Goal: Find specific page/section: Find specific page/section

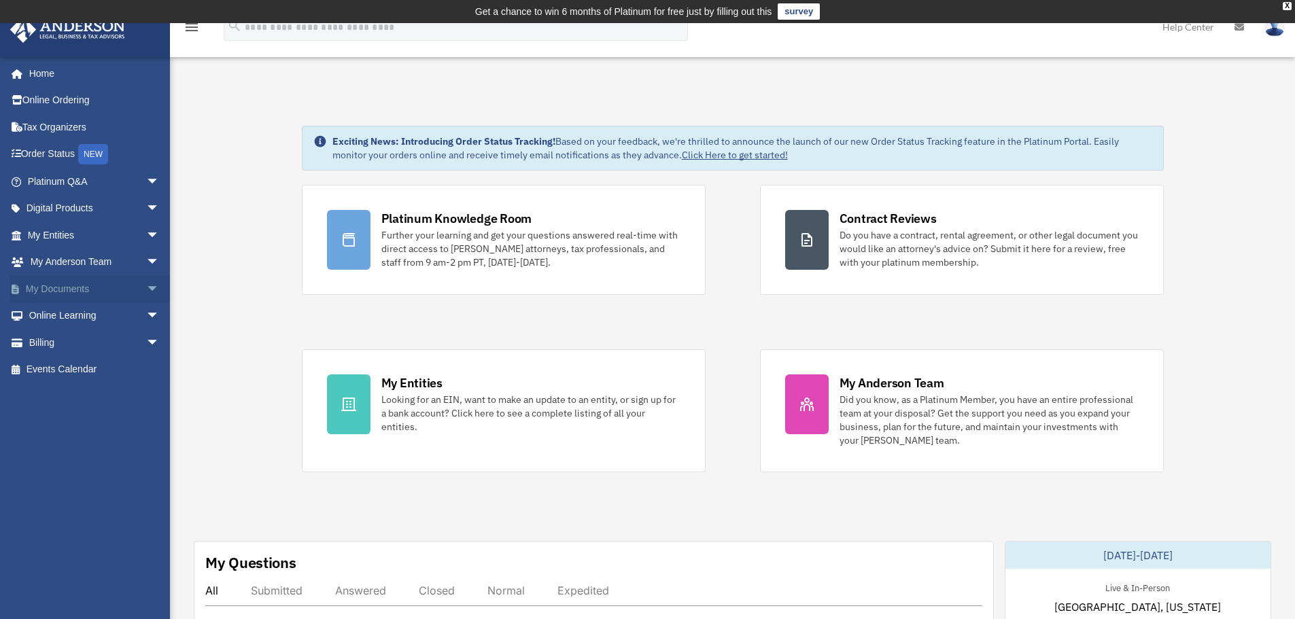
click at [146, 288] on span "arrow_drop_down" at bounding box center [159, 289] width 27 height 28
click at [48, 314] on span at bounding box center [44, 316] width 9 height 10
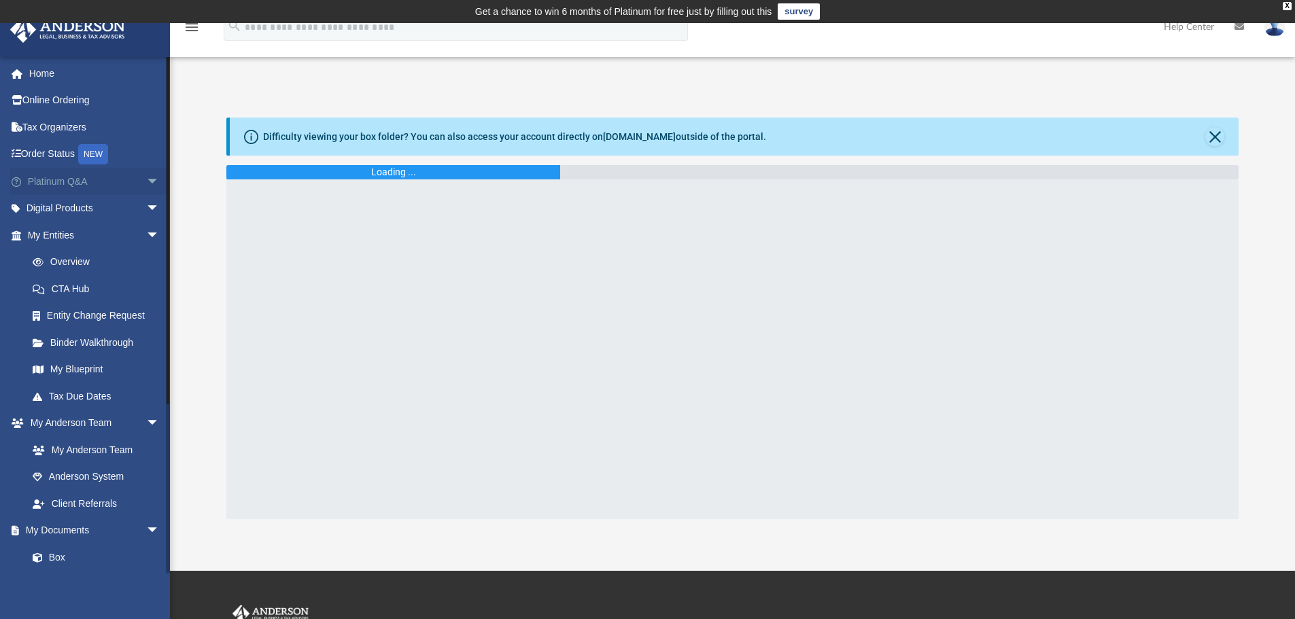
click at [146, 176] on span "arrow_drop_down" at bounding box center [159, 182] width 27 height 28
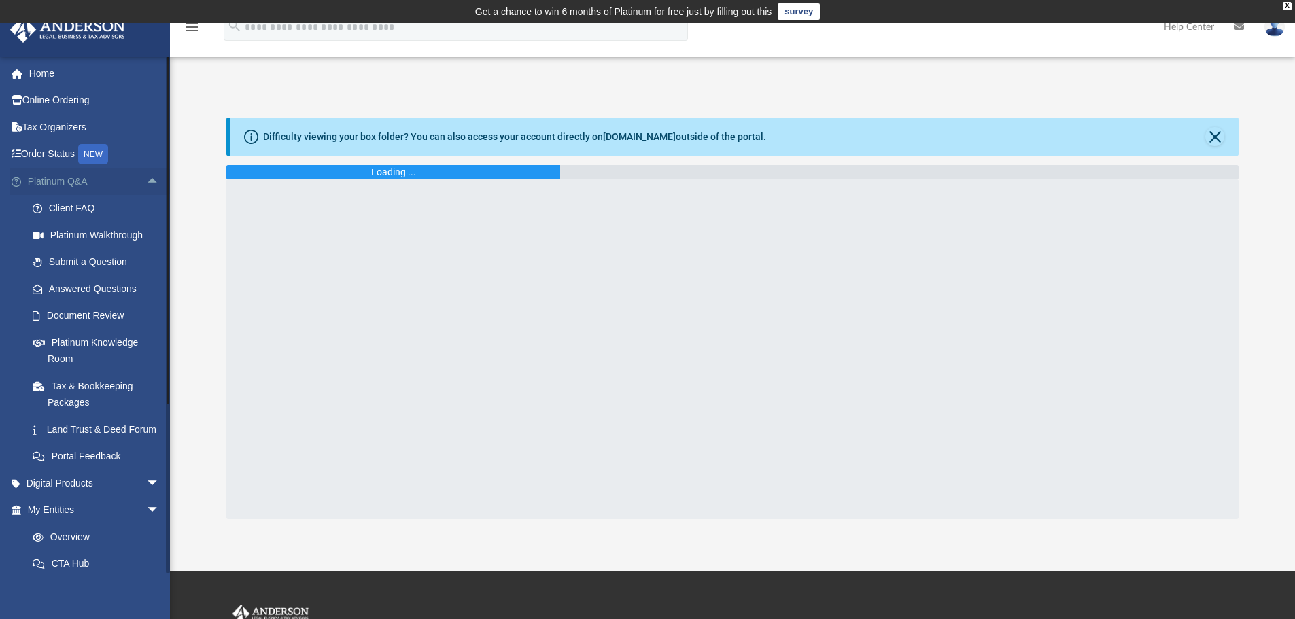
click at [146, 176] on span "arrow_drop_up" at bounding box center [159, 182] width 27 height 28
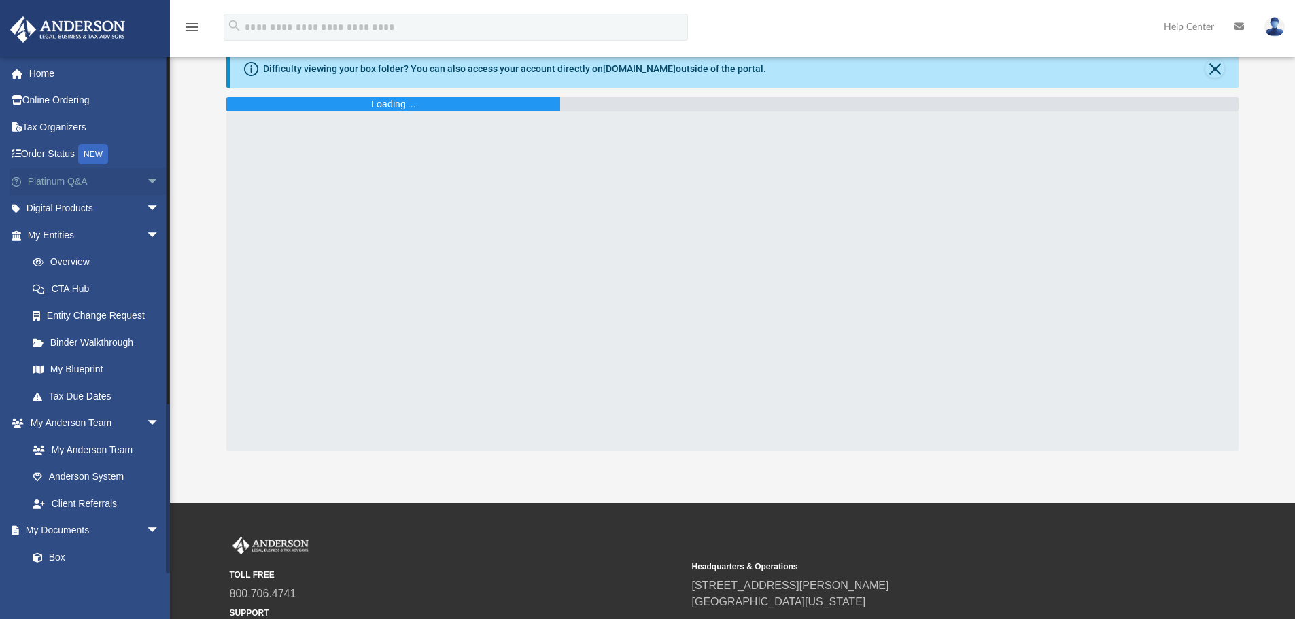
click at [146, 182] on span "arrow_drop_down" at bounding box center [159, 182] width 27 height 28
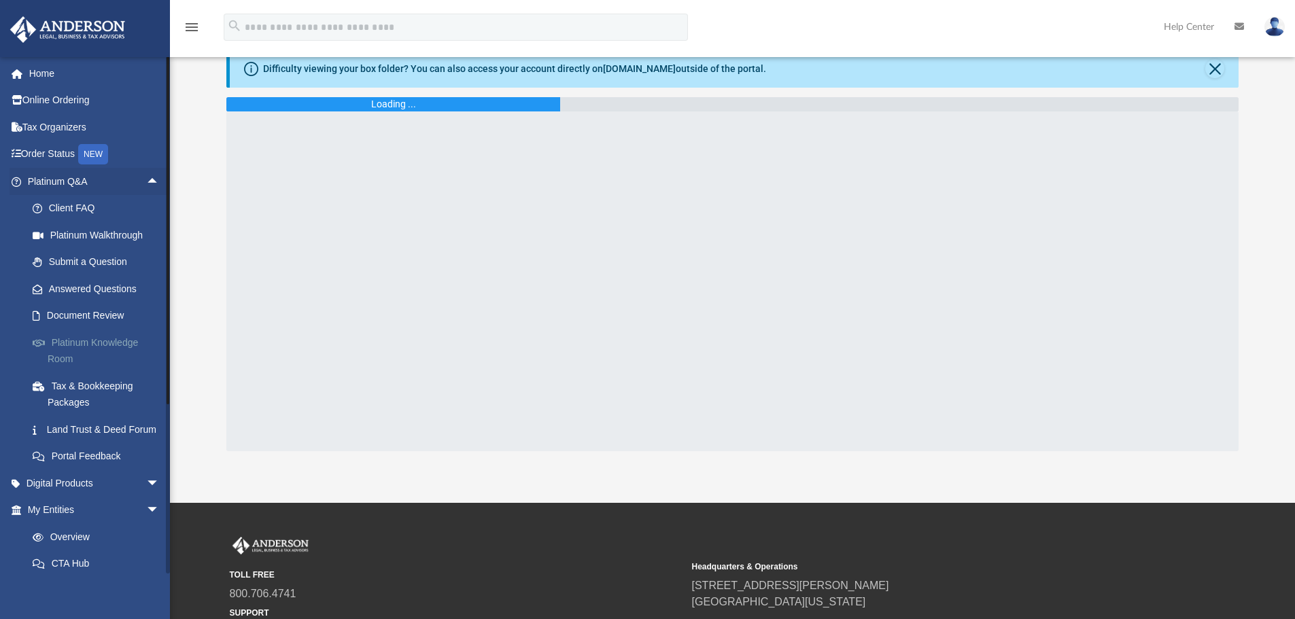
click at [71, 344] on link "Platinum Knowledge Room" at bounding box center [99, 351] width 161 height 44
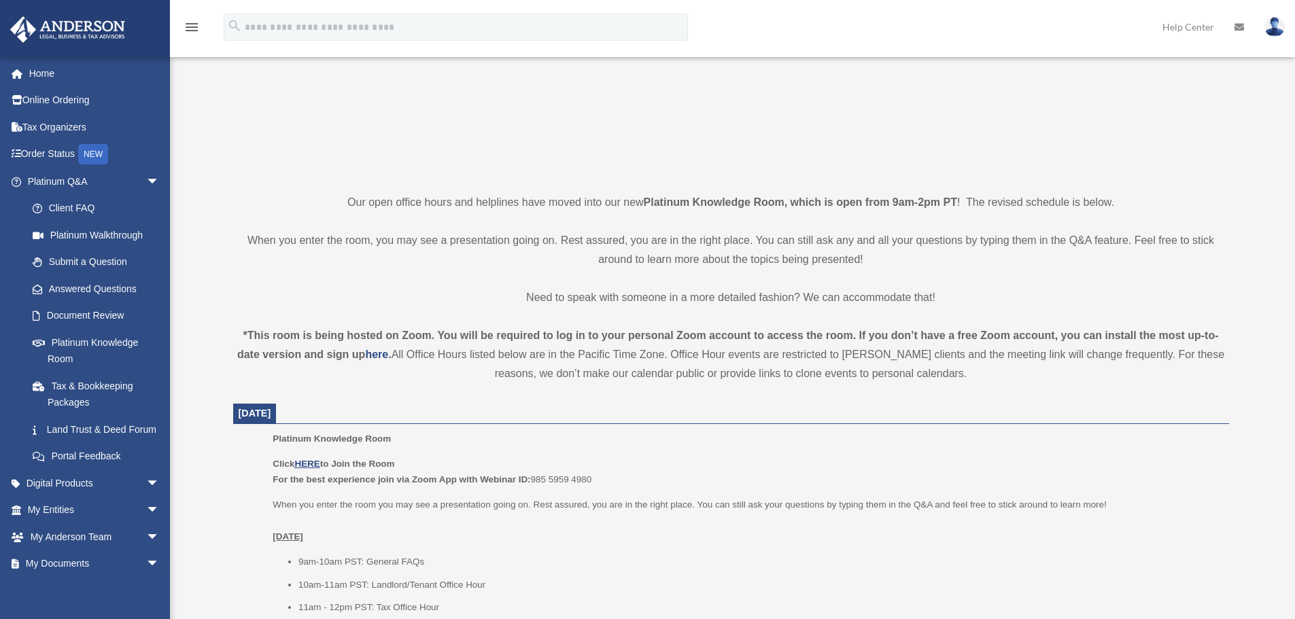
scroll to position [272, 0]
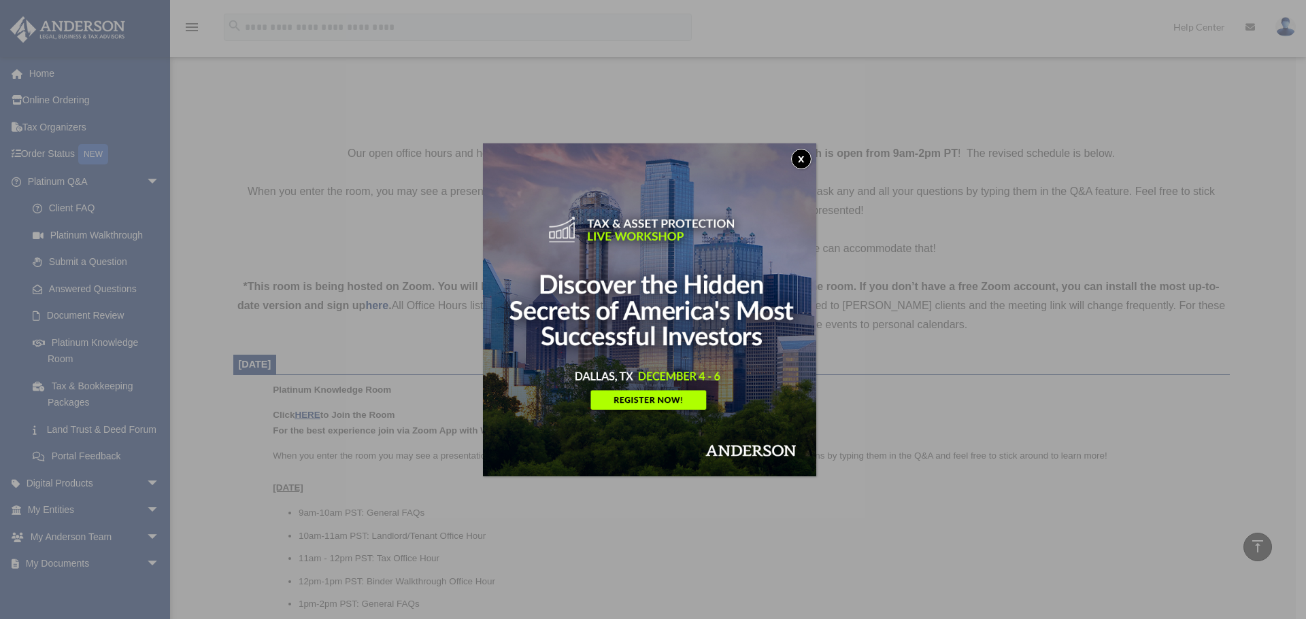
click at [805, 152] on button "x" at bounding box center [801, 159] width 20 height 20
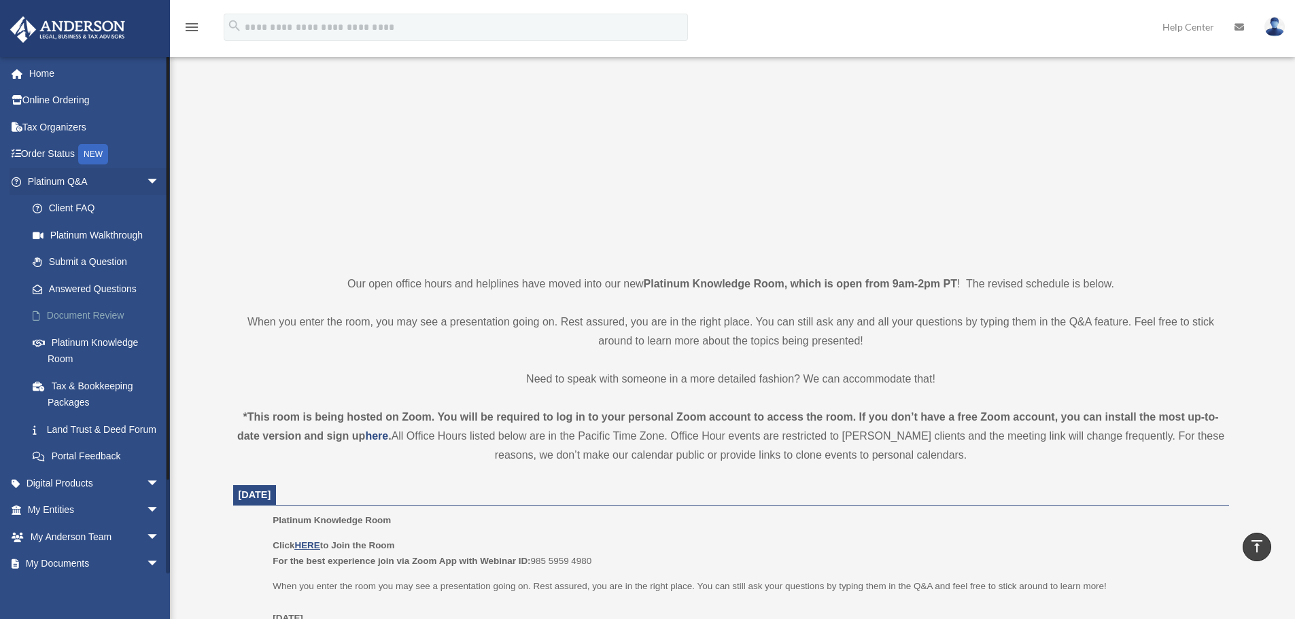
scroll to position [136, 0]
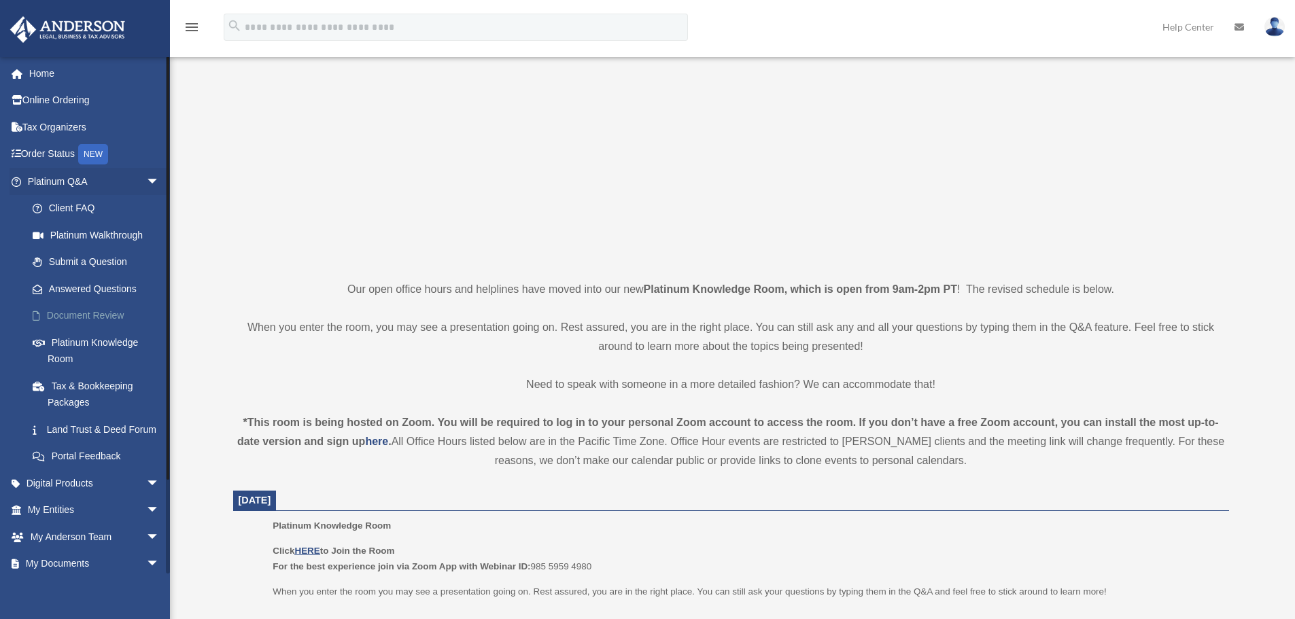
click at [100, 318] on link "Document Review" at bounding box center [99, 316] width 161 height 27
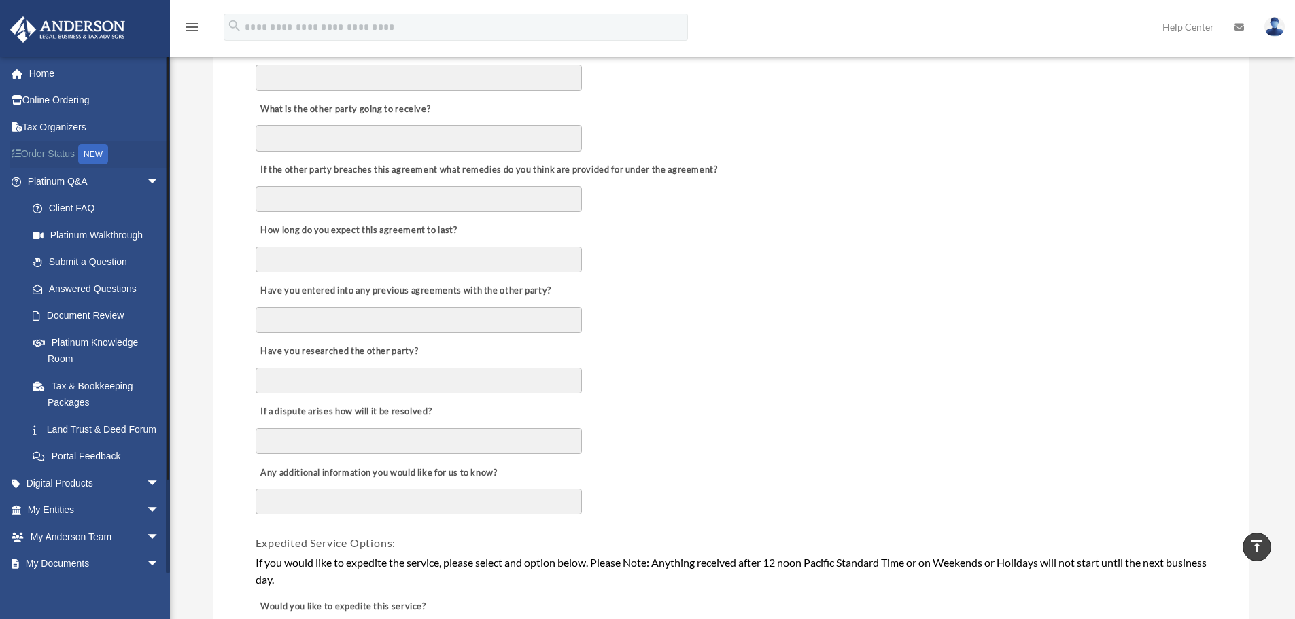
scroll to position [544, 0]
click at [146, 551] on span "arrow_drop_down" at bounding box center [159, 538] width 27 height 28
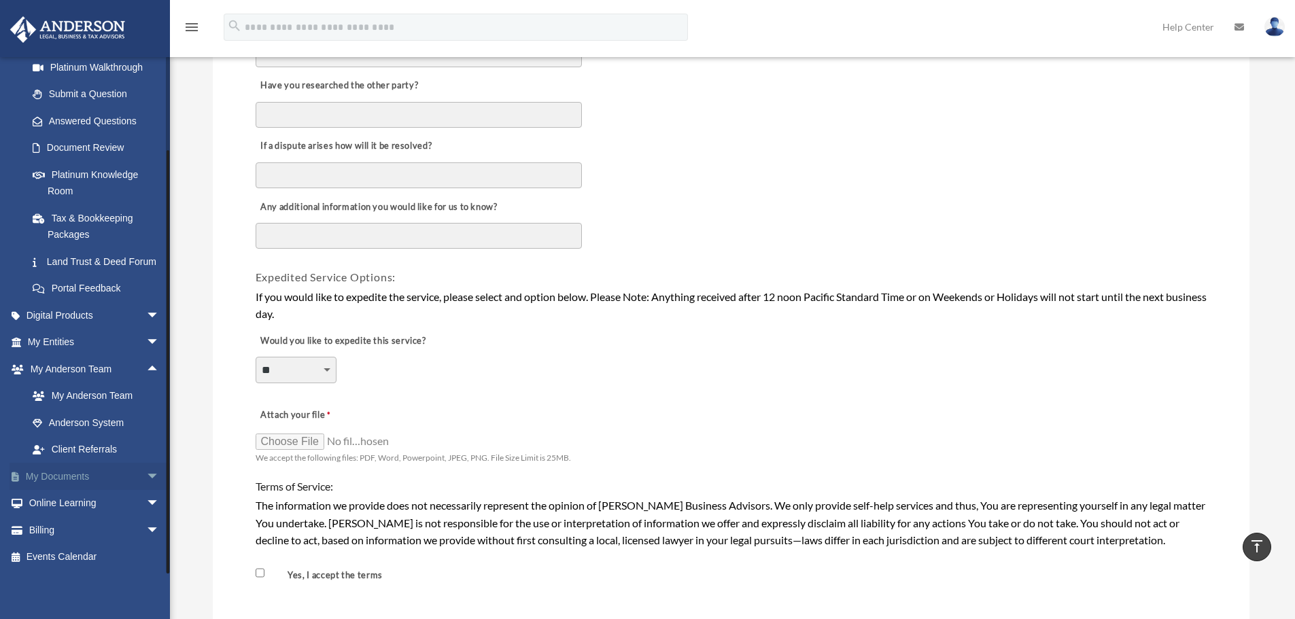
scroll to position [816, 0]
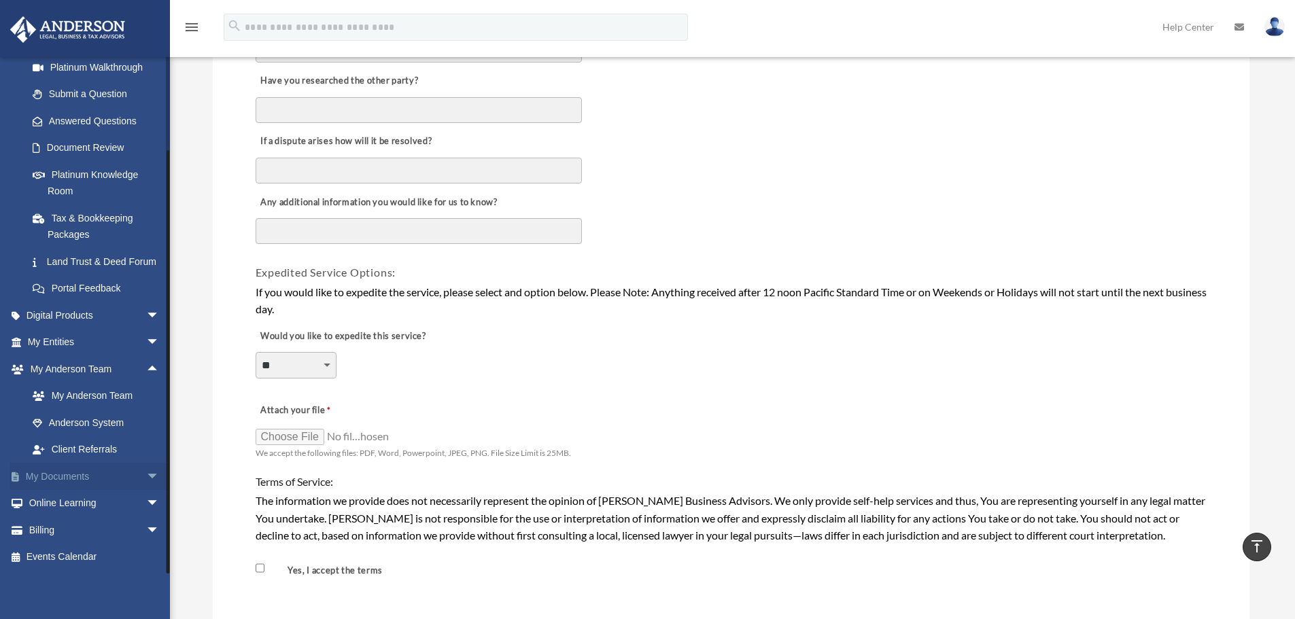
click at [146, 476] on span "arrow_drop_down" at bounding box center [159, 477] width 27 height 28
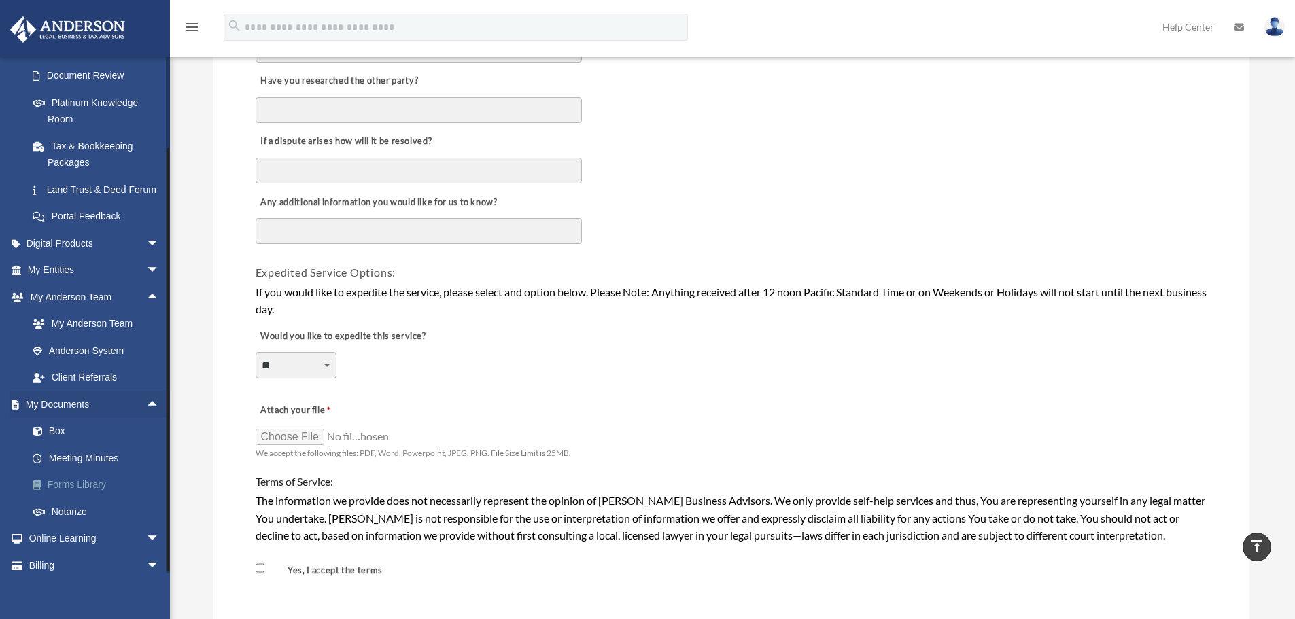
scroll to position [292, 0]
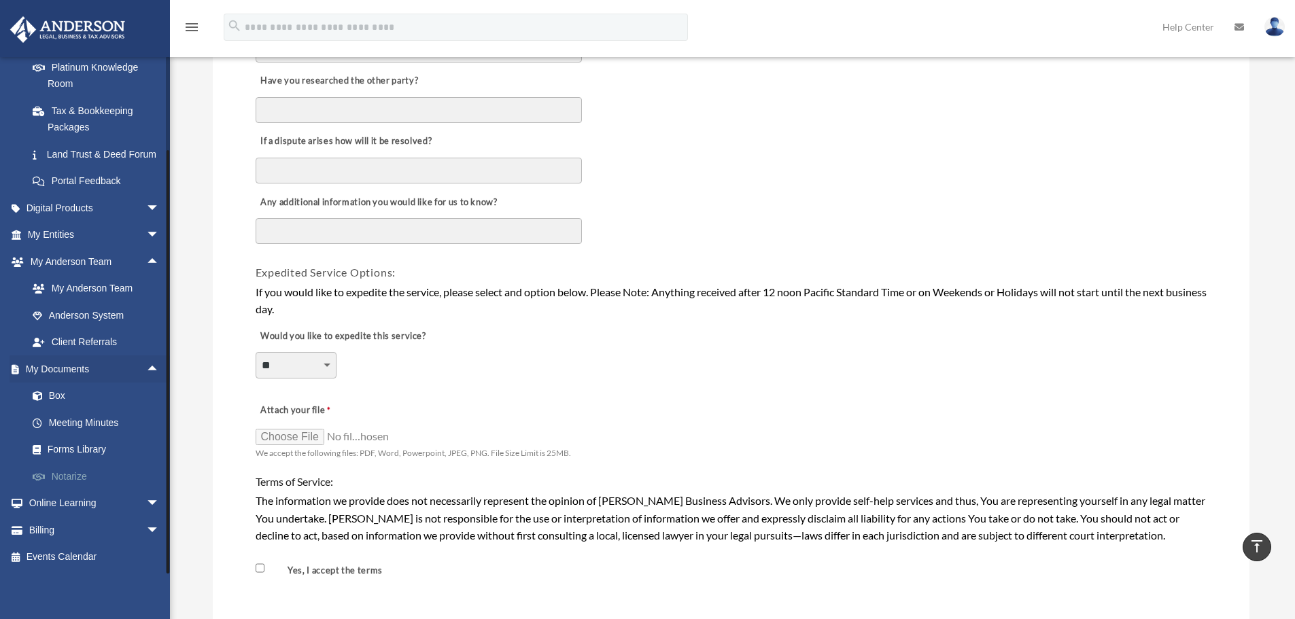
click at [79, 474] on link "Notarize" at bounding box center [99, 476] width 161 height 27
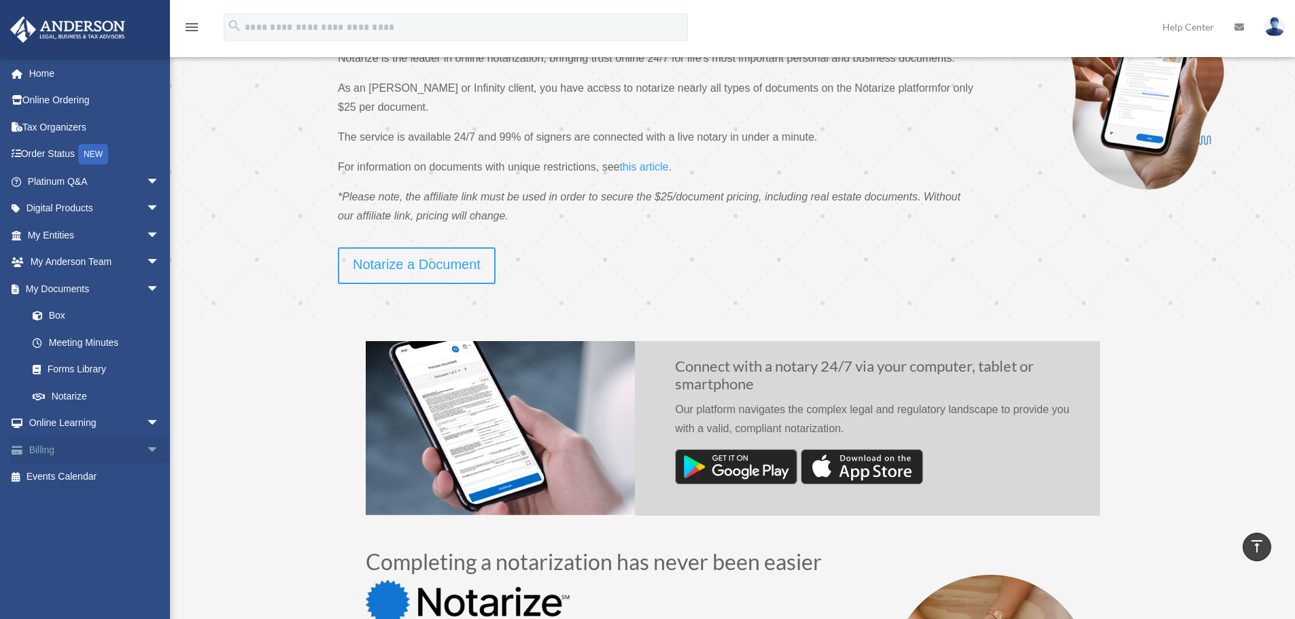
scroll to position [136, 0]
